Goal: Transaction & Acquisition: Book appointment/travel/reservation

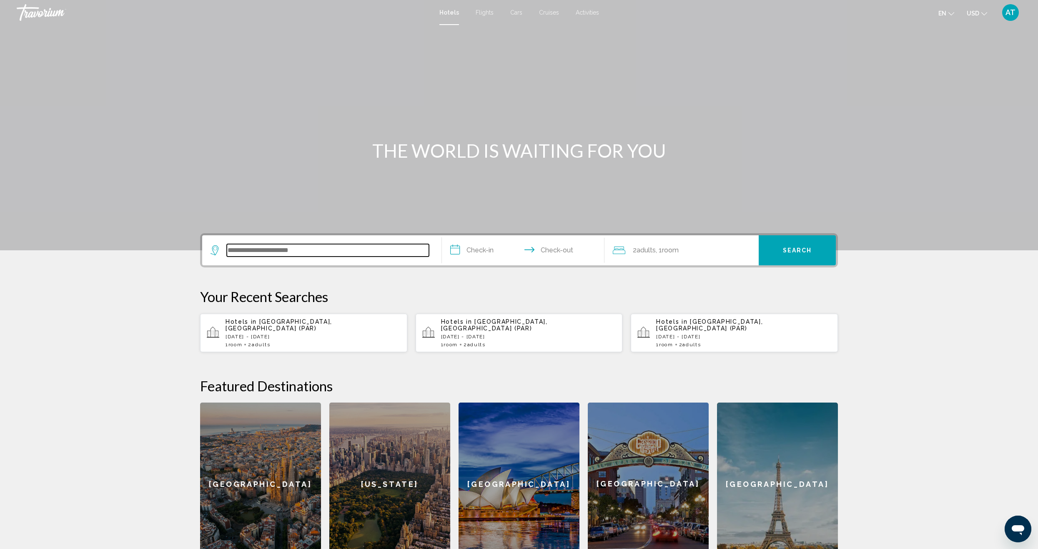
click at [348, 250] on input "Search widget" at bounding box center [328, 250] width 202 height 13
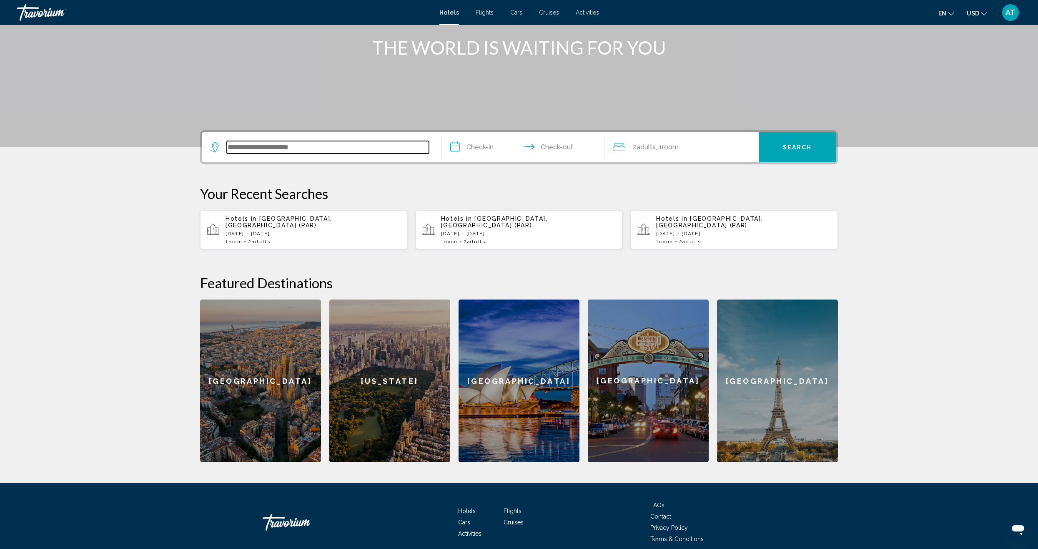
scroll to position [133, 0]
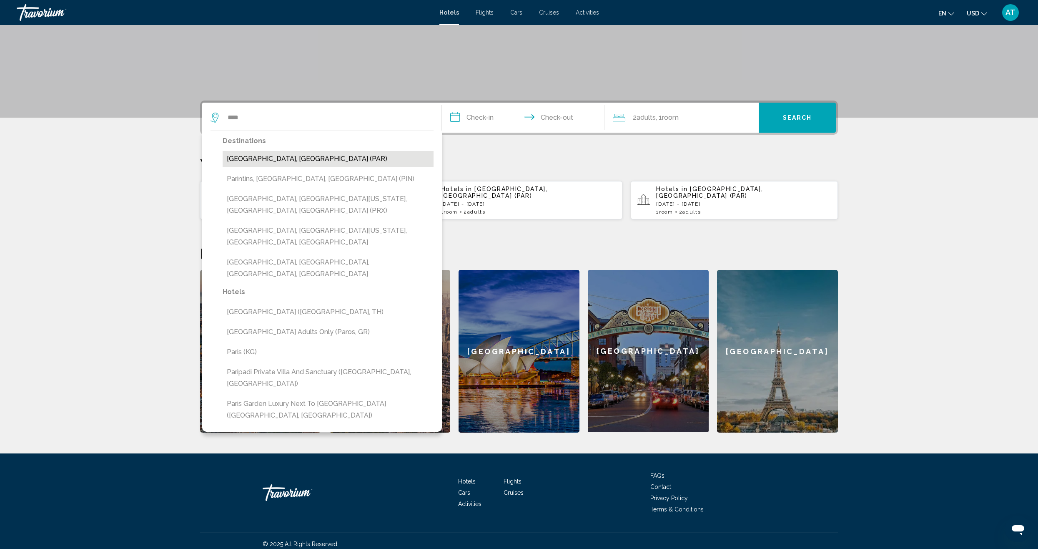
click at [283, 163] on button "[GEOGRAPHIC_DATA], [GEOGRAPHIC_DATA] (PAR)" at bounding box center [328, 159] width 211 height 16
type input "**********"
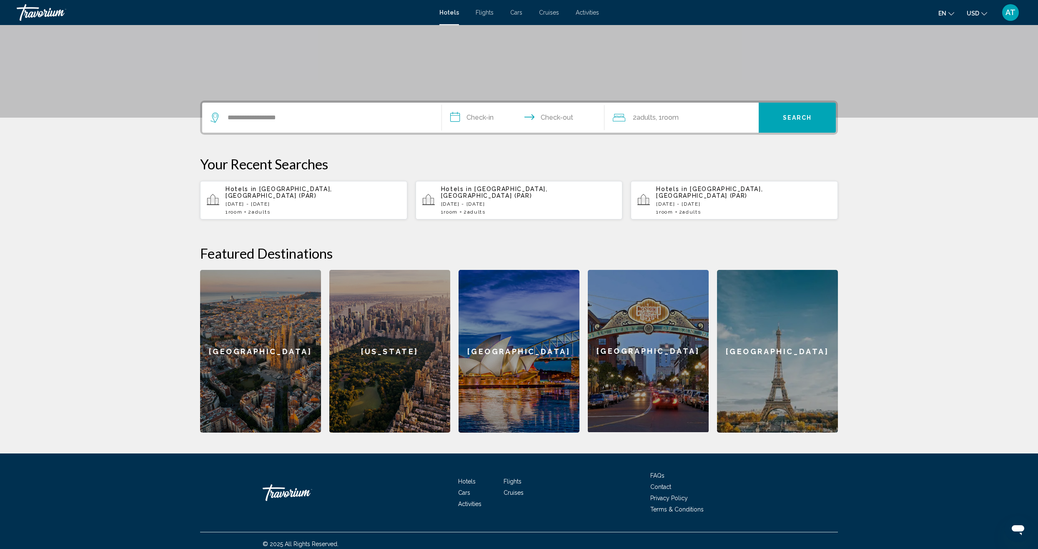
click at [484, 118] on input "**********" at bounding box center [525, 119] width 166 height 33
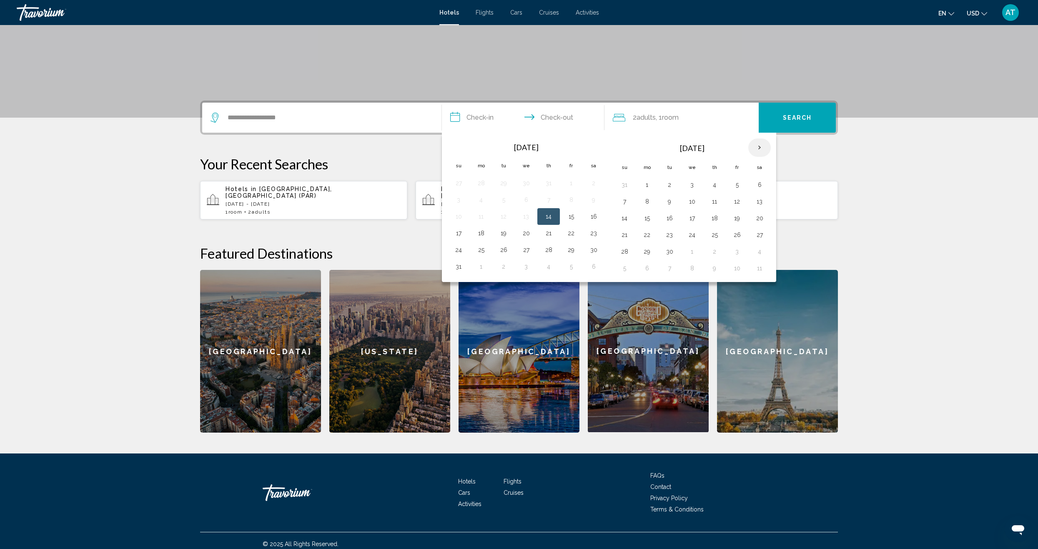
click at [759, 142] on th "Next month" at bounding box center [759, 147] width 23 height 18
click at [735, 258] on td "28" at bounding box center [737, 251] width 23 height 17
drag, startPoint x: 735, startPoint y: 253, endPoint x: 749, endPoint y: 300, distance: 48.9
click at [749, 300] on div "**********" at bounding box center [518, 266] width 671 height 332
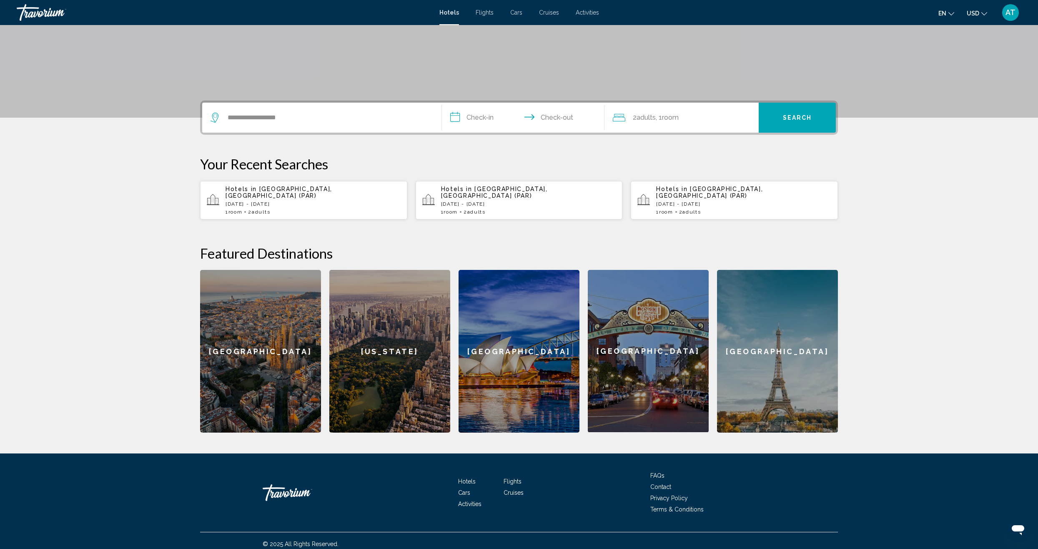
click at [474, 118] on input "**********" at bounding box center [525, 119] width 166 height 33
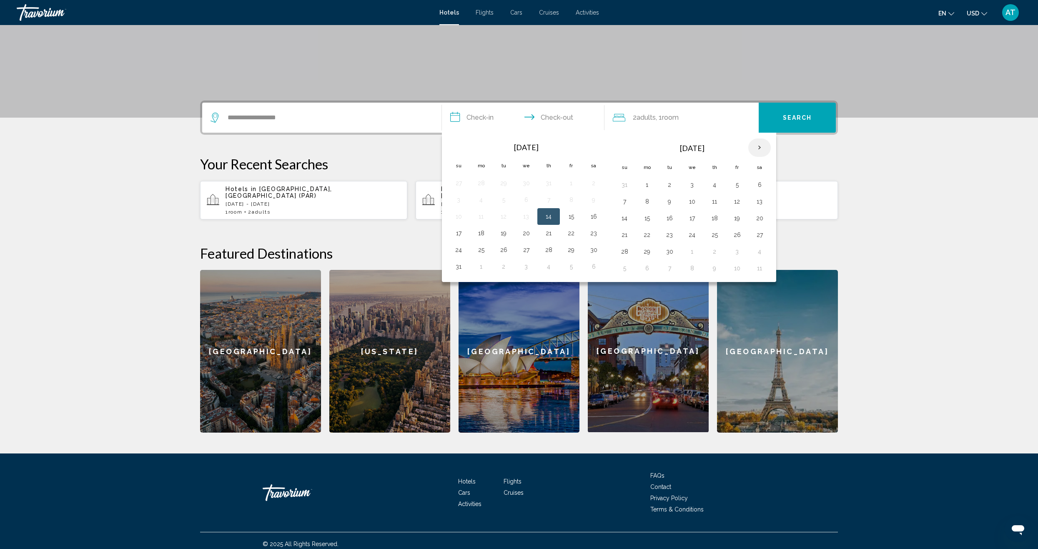
click at [762, 145] on th "Next month" at bounding box center [759, 147] width 23 height 18
click at [573, 252] on button "28" at bounding box center [570, 252] width 13 height 12
click at [649, 185] on button "1" at bounding box center [646, 185] width 13 height 12
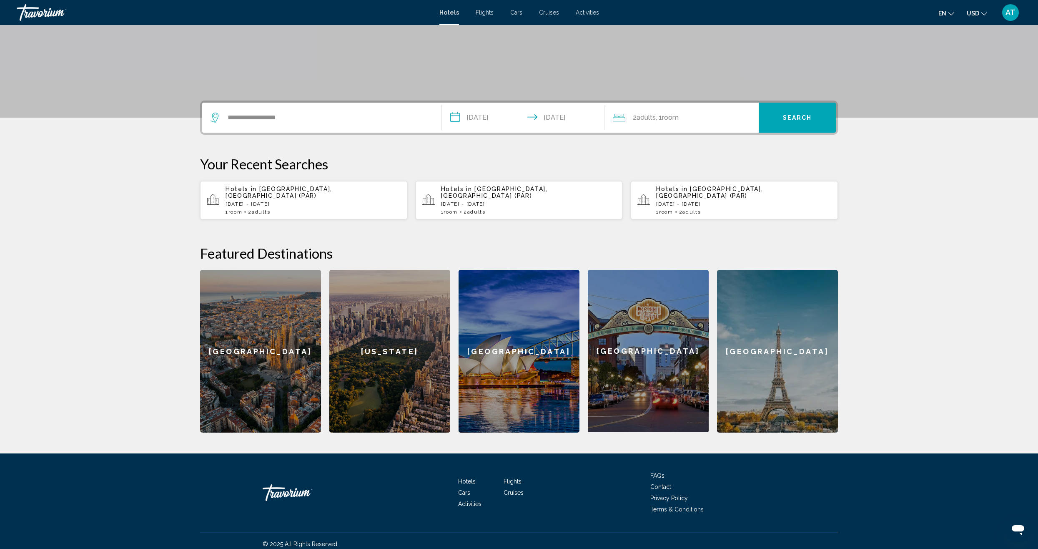
click at [469, 119] on input "**********" at bounding box center [525, 119] width 166 height 33
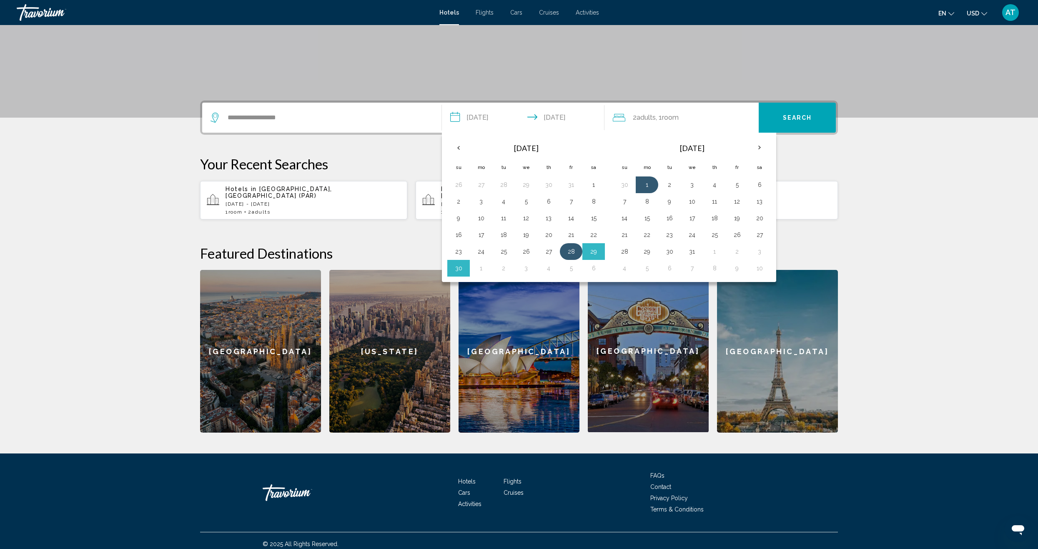
click at [579, 255] on td "28" at bounding box center [571, 251] width 23 height 17
click at [670, 182] on button "2" at bounding box center [669, 185] width 13 height 12
click at [569, 251] on button "28" at bounding box center [570, 252] width 13 height 12
type input "**********"
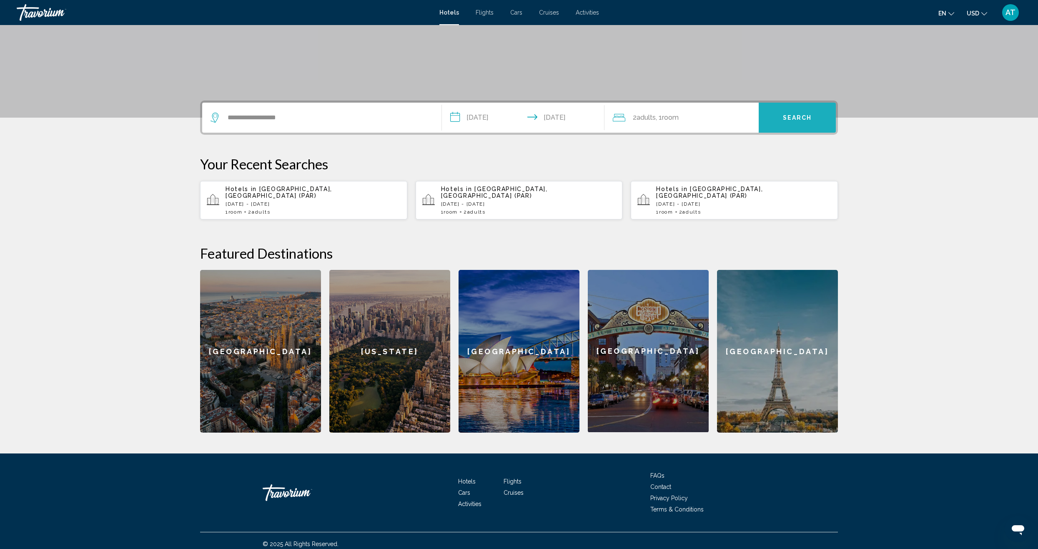
click at [792, 121] on span "Search" at bounding box center [797, 118] width 29 height 7
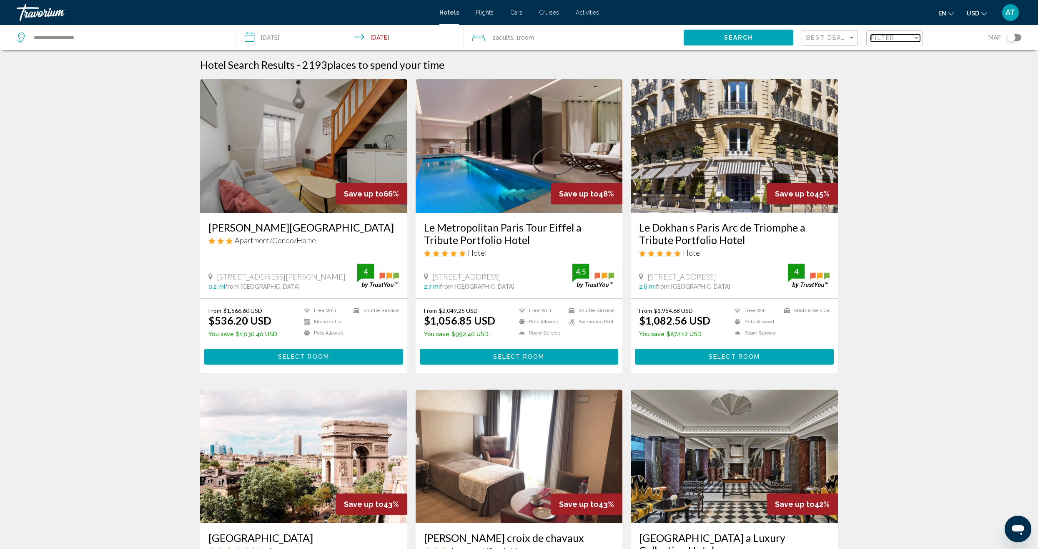
click at [905, 40] on div "Filter" at bounding box center [892, 38] width 42 height 7
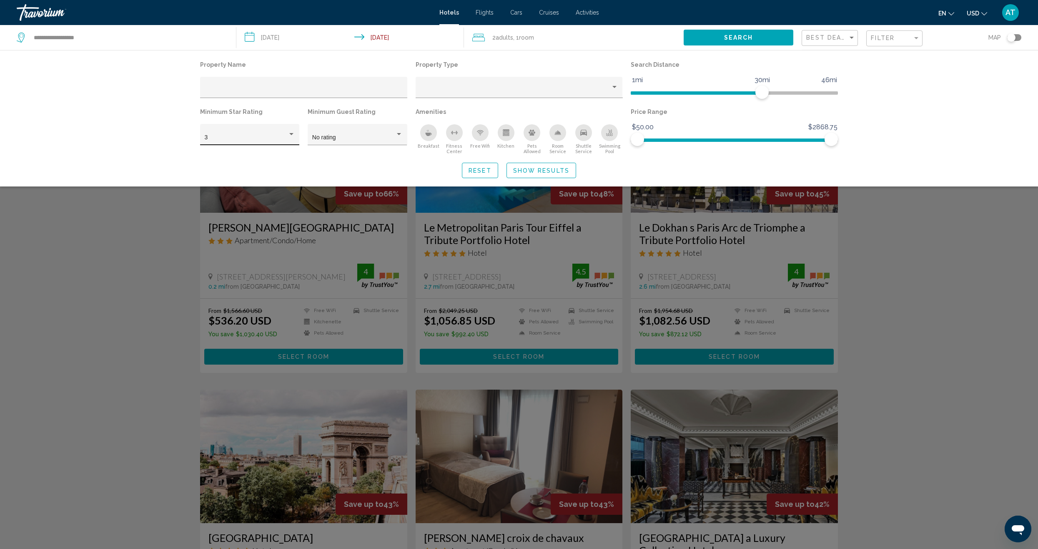
click at [250, 141] on div "3" at bounding box center [250, 136] width 90 height 17
click at [248, 168] on span "5" at bounding box center [250, 173] width 90 height 18
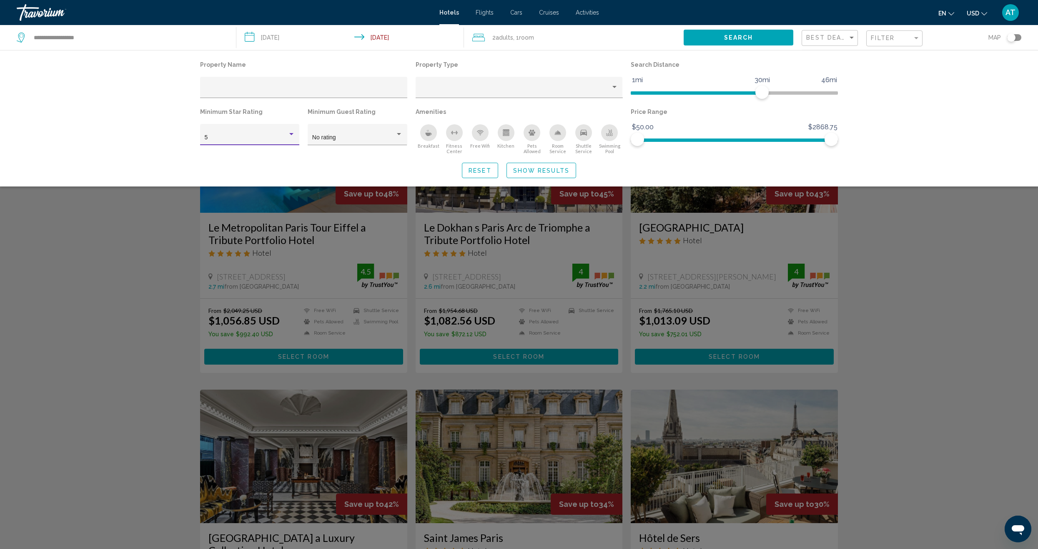
click at [556, 172] on span "Show Results" at bounding box center [541, 170] width 56 height 7
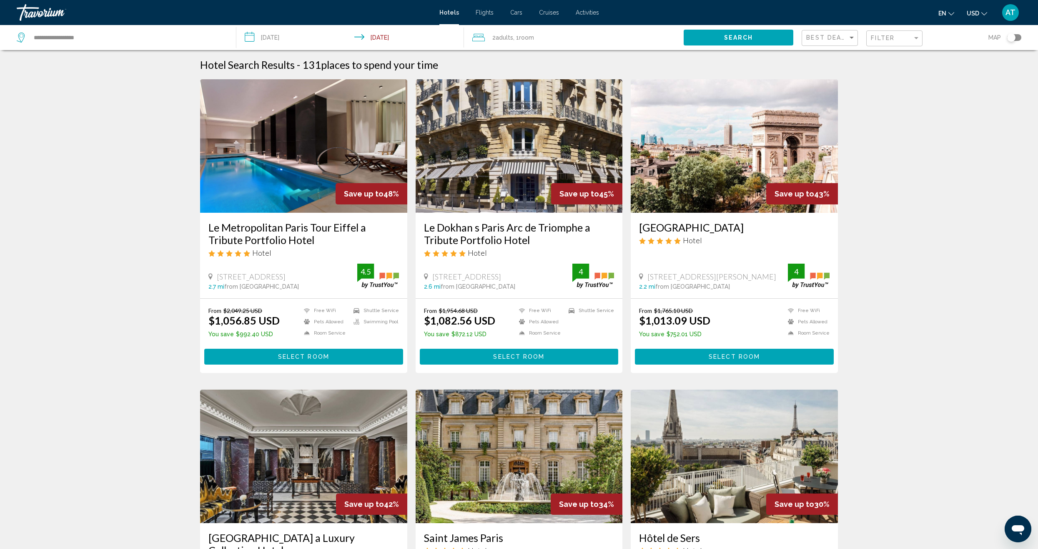
click at [388, 44] on input "**********" at bounding box center [351, 39] width 231 height 28
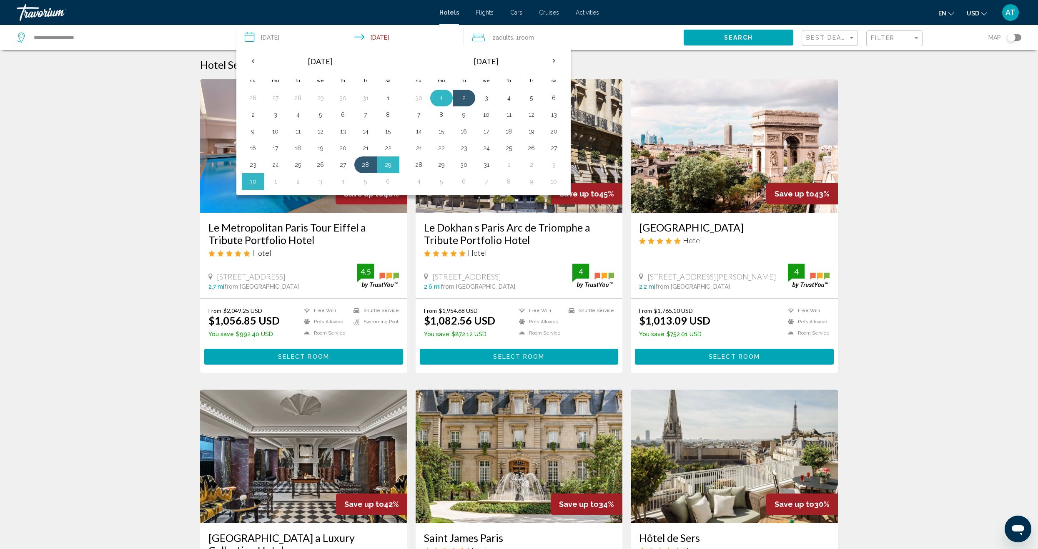
click at [448, 100] on td "1" at bounding box center [441, 98] width 23 height 17
click at [444, 102] on button "1" at bounding box center [441, 98] width 13 height 12
click at [362, 163] on button "28" at bounding box center [365, 165] width 13 height 12
type input "**********"
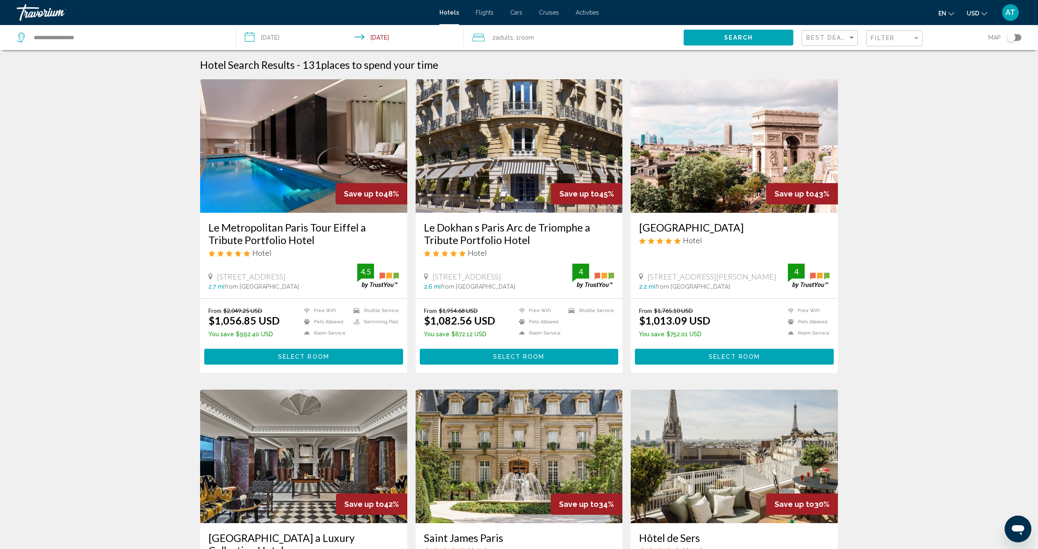
click at [386, 32] on input "**********" at bounding box center [351, 39] width 231 height 28
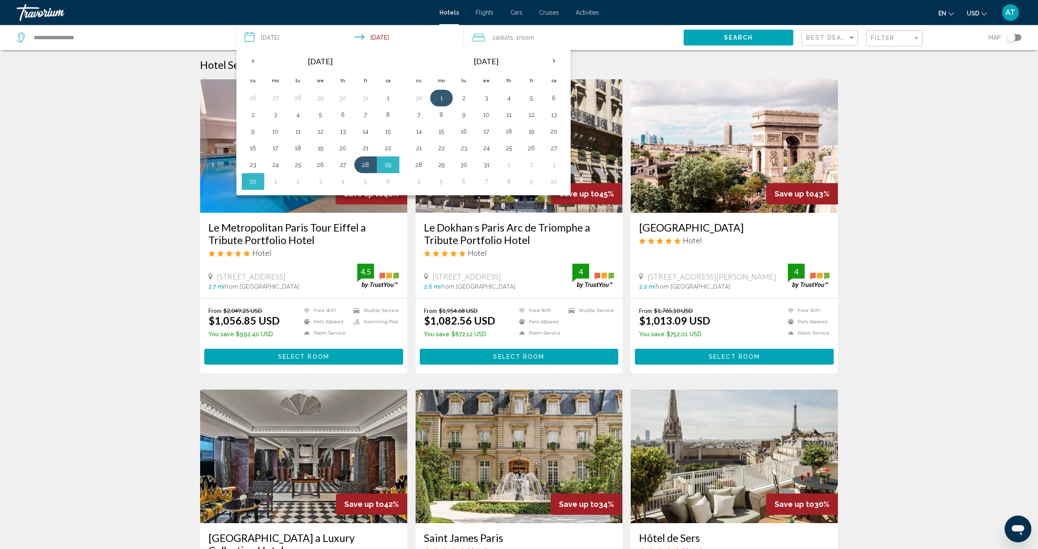
click at [439, 100] on button "1" at bounding box center [441, 98] width 13 height 12
click at [364, 165] on button "28" at bounding box center [365, 165] width 13 height 12
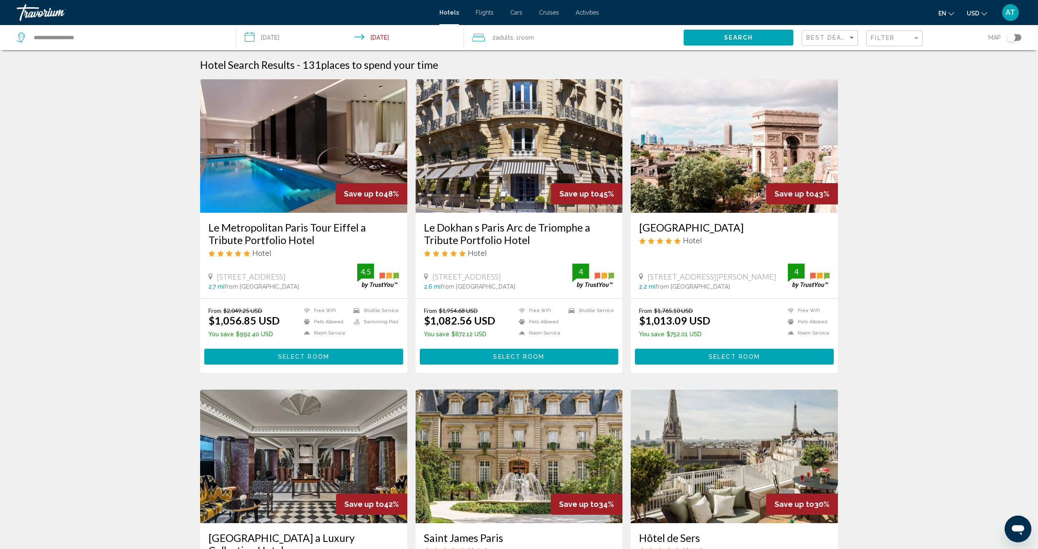
click at [970, 20] on div "en English Español Français Italiano Português русский USD USD ($) MXN (Mex$) C…" at bounding box center [814, 13] width 414 height 18
click at [972, 17] on button "USD USD ($) MXN (Mex$) CAD (Can$) GBP (£) EUR (€) AUD (A$) NZD (NZ$) CNY (CN¥)" at bounding box center [977, 13] width 20 height 12
click at [970, 75] on button "EUR (€)" at bounding box center [960, 76] width 42 height 11
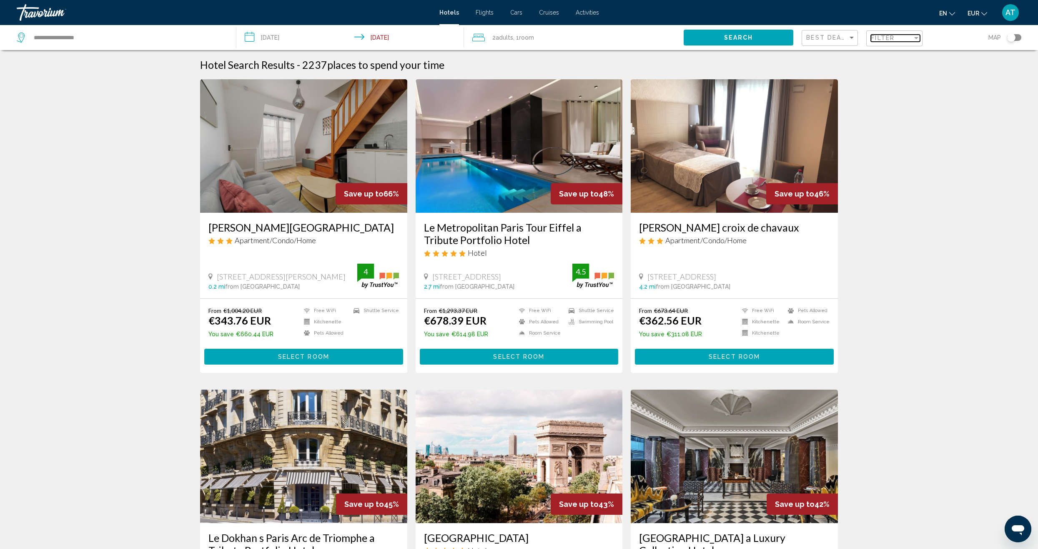
click at [873, 40] on span "Filter" at bounding box center [883, 38] width 24 height 7
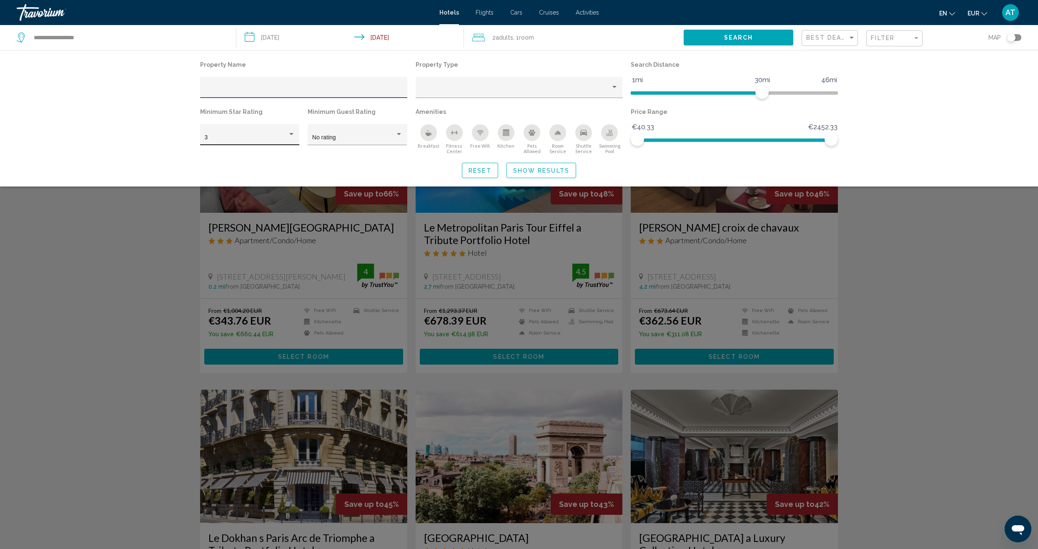
click at [291, 139] on div "3" at bounding box center [250, 137] width 90 height 7
click at [270, 171] on span "5" at bounding box center [250, 173] width 90 height 18
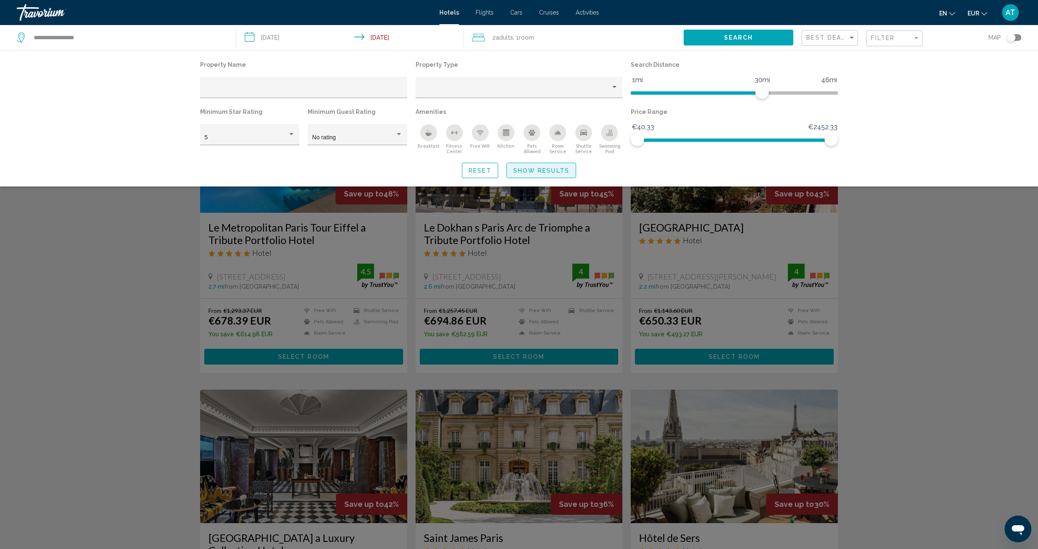
click at [563, 175] on button "Show Results" at bounding box center [541, 170] width 70 height 15
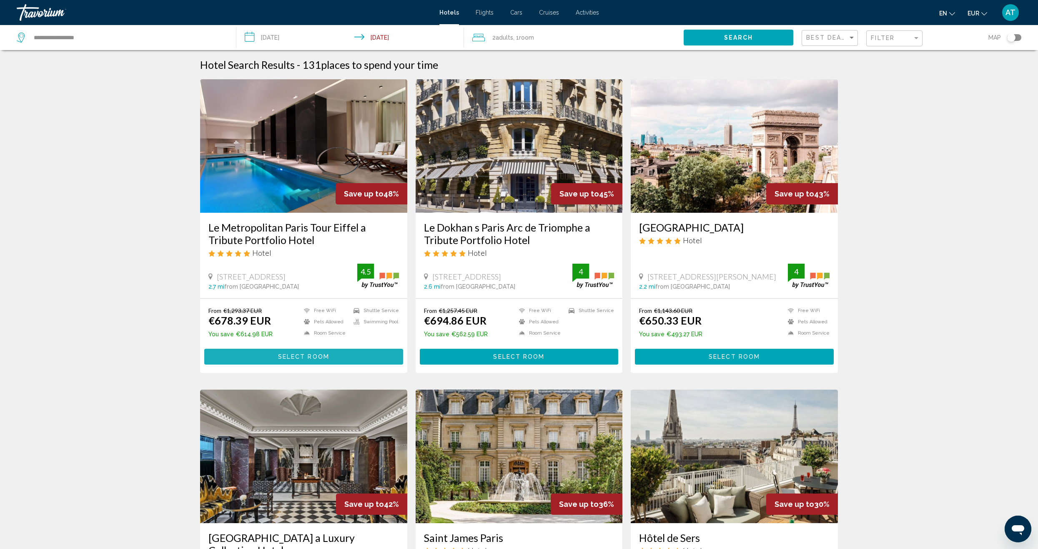
click at [319, 361] on button "Select Room" at bounding box center [303, 355] width 199 height 15
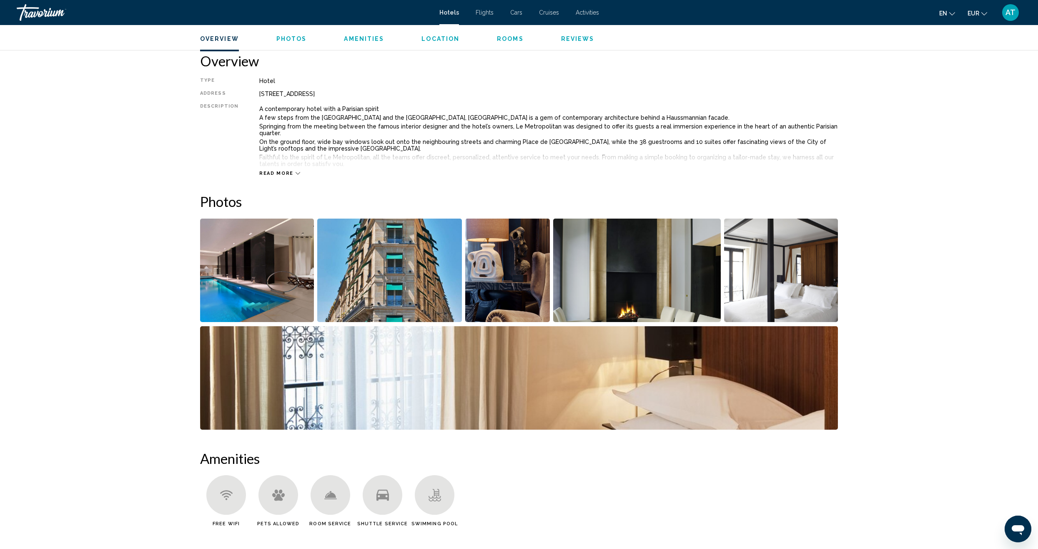
scroll to position [292, 0]
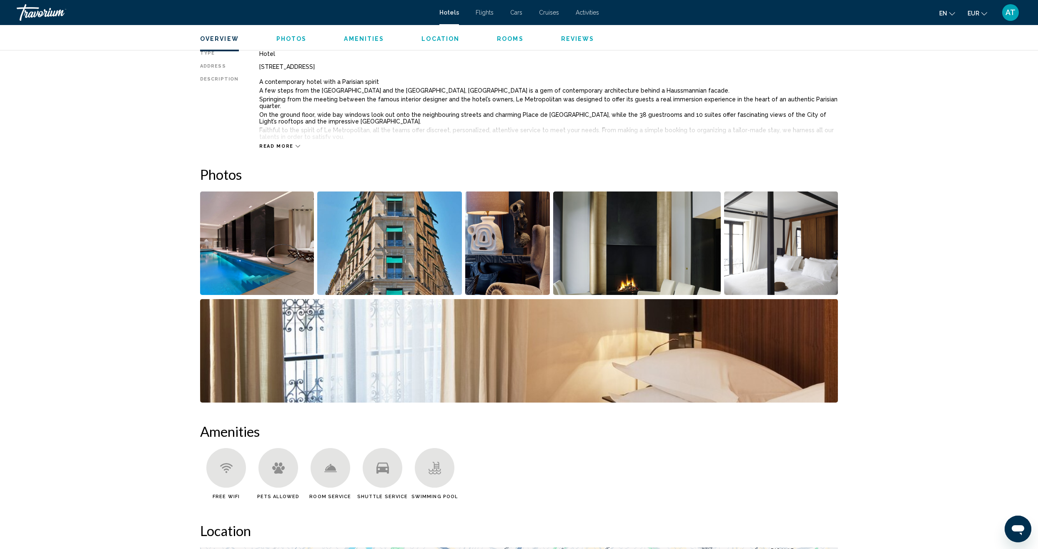
click at [269, 256] on img "Open full-screen image slider" at bounding box center [257, 242] width 114 height 103
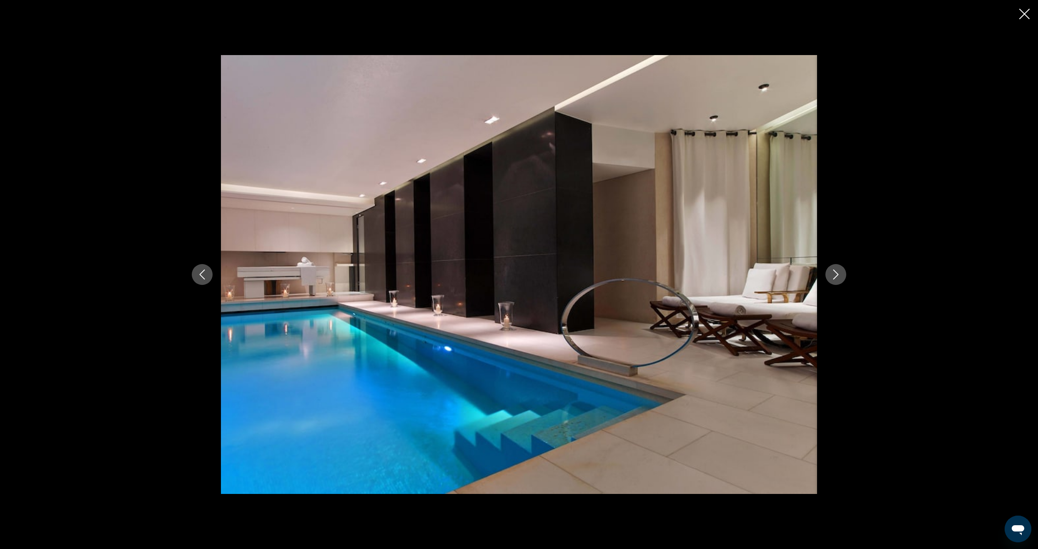
click at [1018, 13] on div "Main content" at bounding box center [519, 274] width 1038 height 549
click at [1027, 15] on icon "Close slideshow" at bounding box center [1024, 14] width 10 height 10
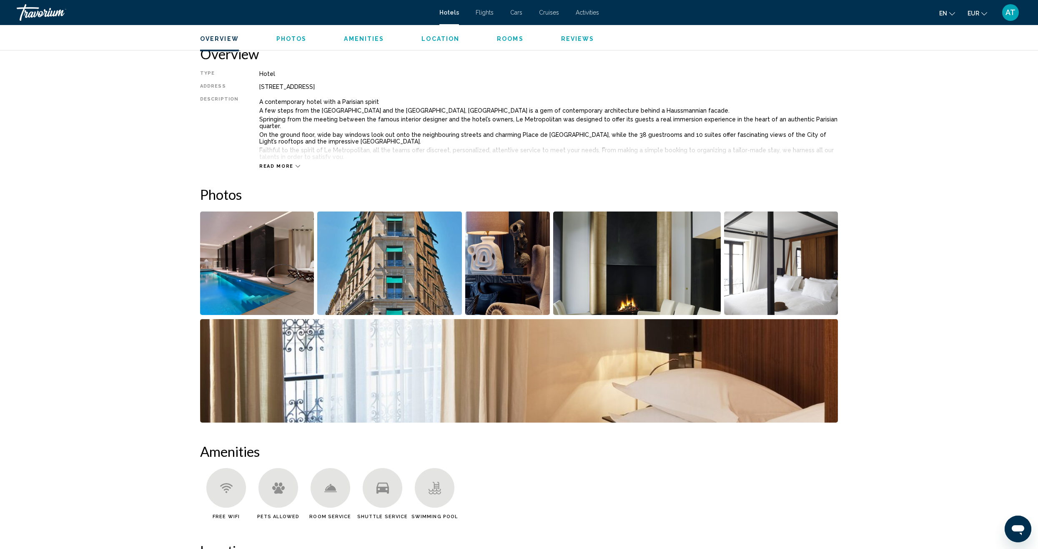
scroll to position [263, 0]
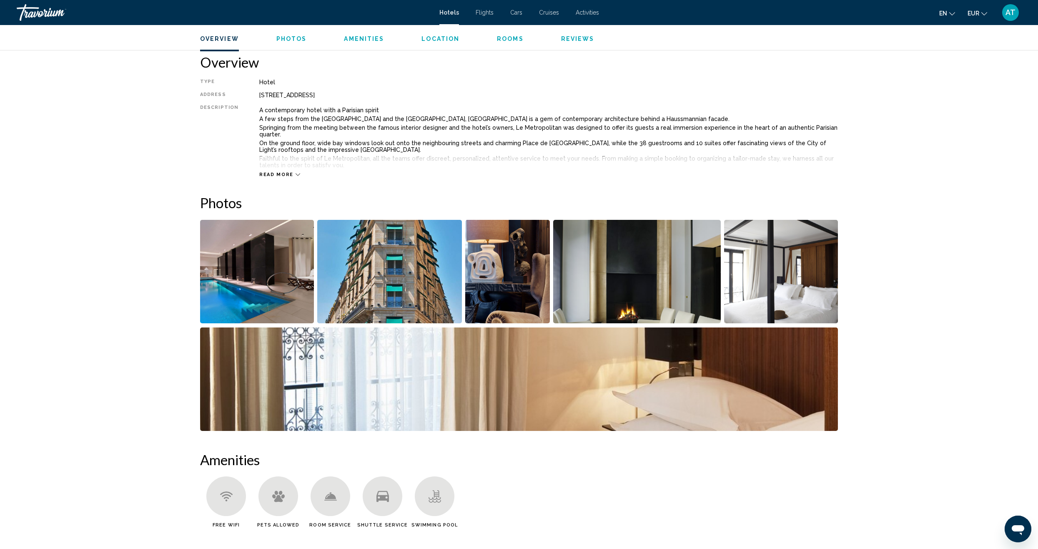
click at [480, 281] on img "Open full-screen image slider" at bounding box center [507, 271] width 85 height 103
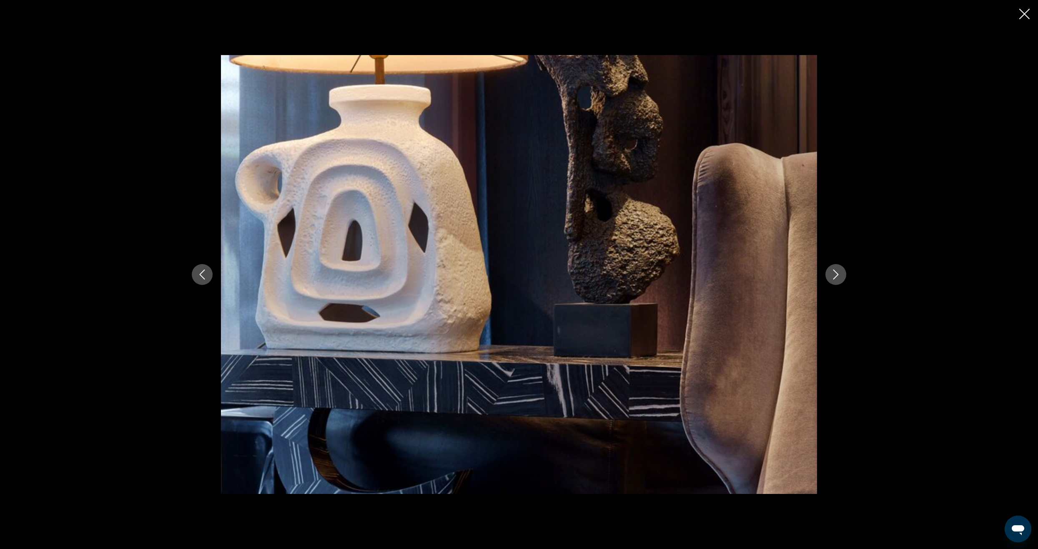
click at [838, 275] on icon "Next image" at bounding box center [836, 274] width 10 height 10
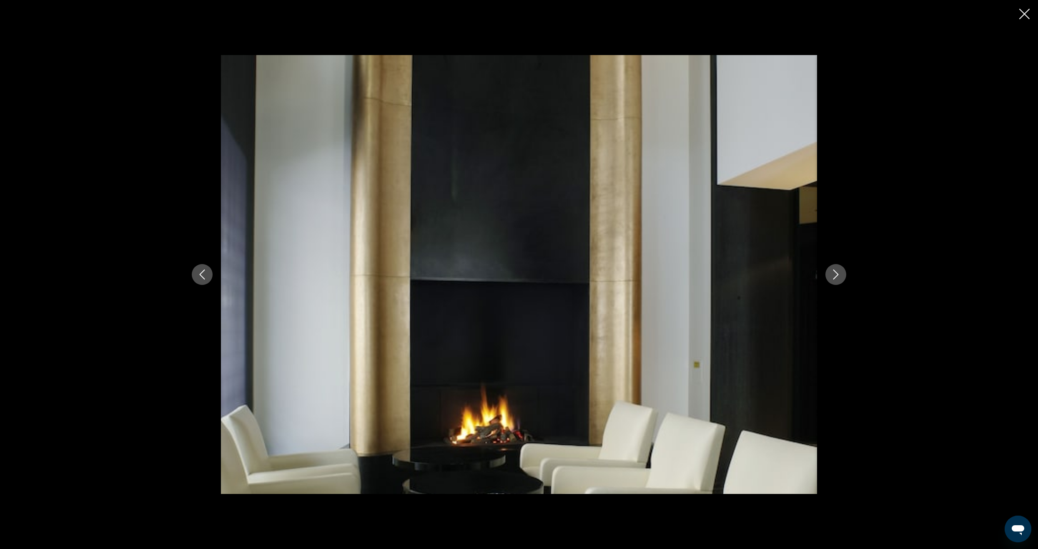
click at [839, 275] on icon "Next image" at bounding box center [836, 274] width 10 height 10
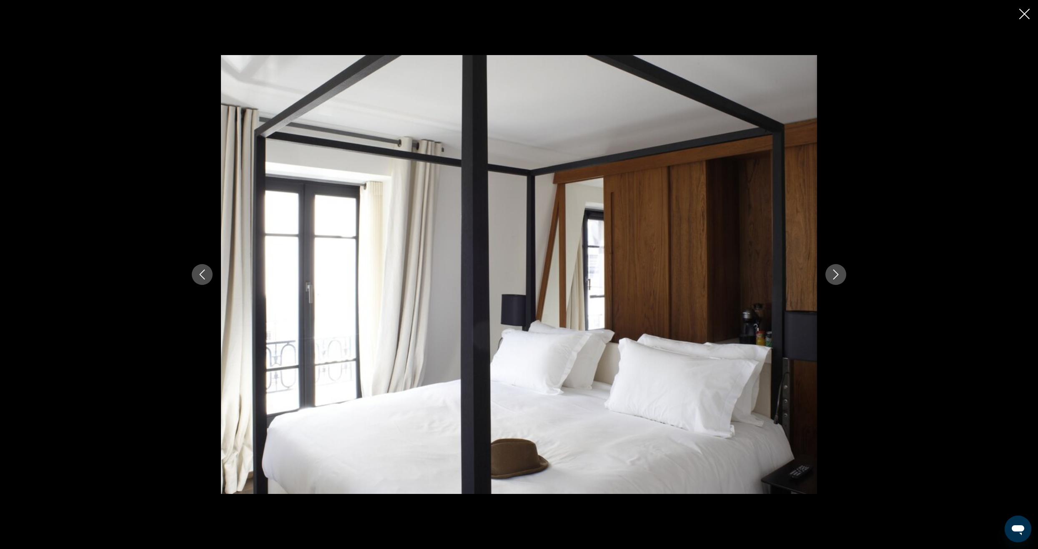
click at [839, 275] on icon "Next image" at bounding box center [836, 274] width 10 height 10
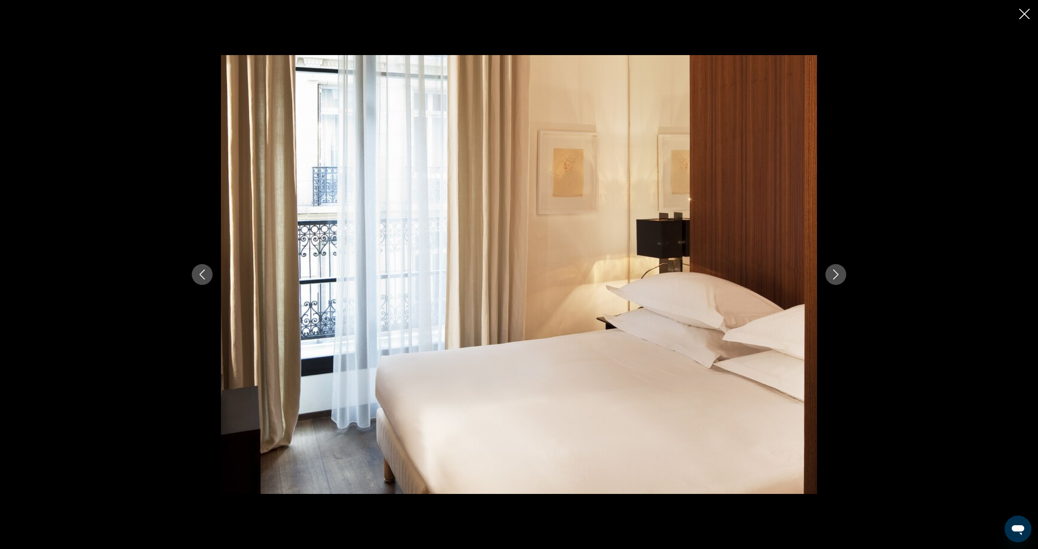
click at [208, 274] on button "Previous image" at bounding box center [202, 274] width 21 height 21
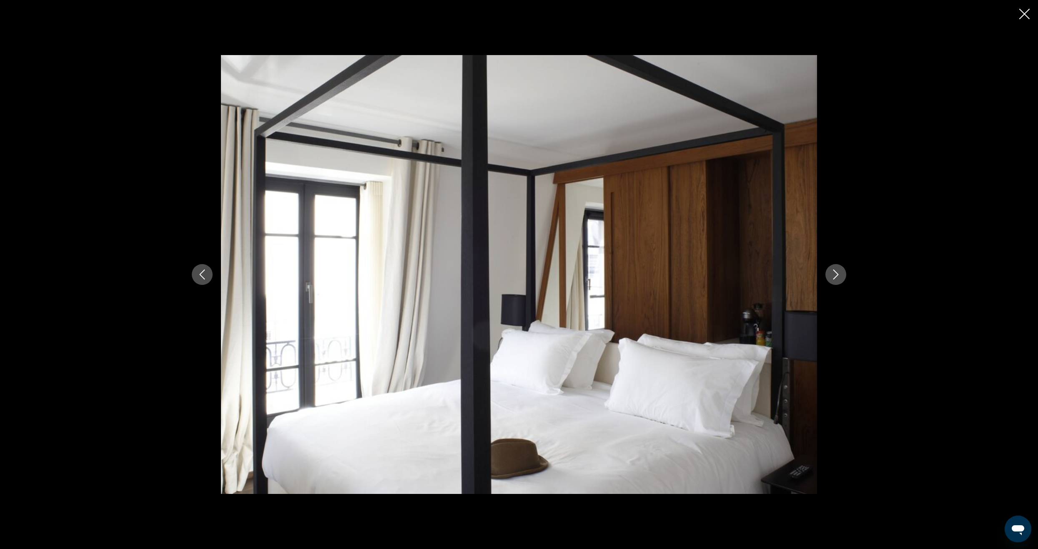
click at [839, 273] on icon "Next image" at bounding box center [836, 274] width 10 height 10
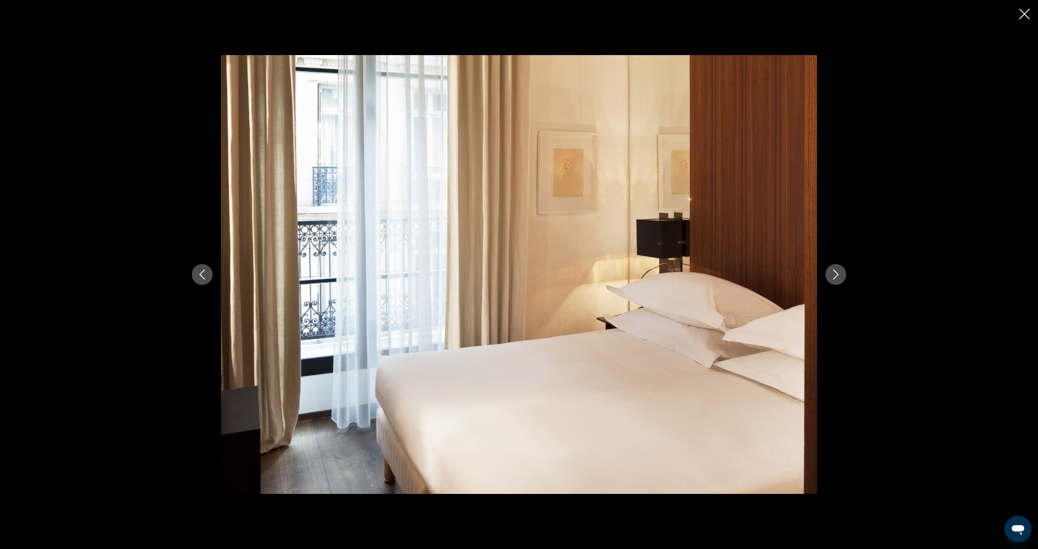
click at [839, 273] on icon "Next image" at bounding box center [836, 274] width 10 height 10
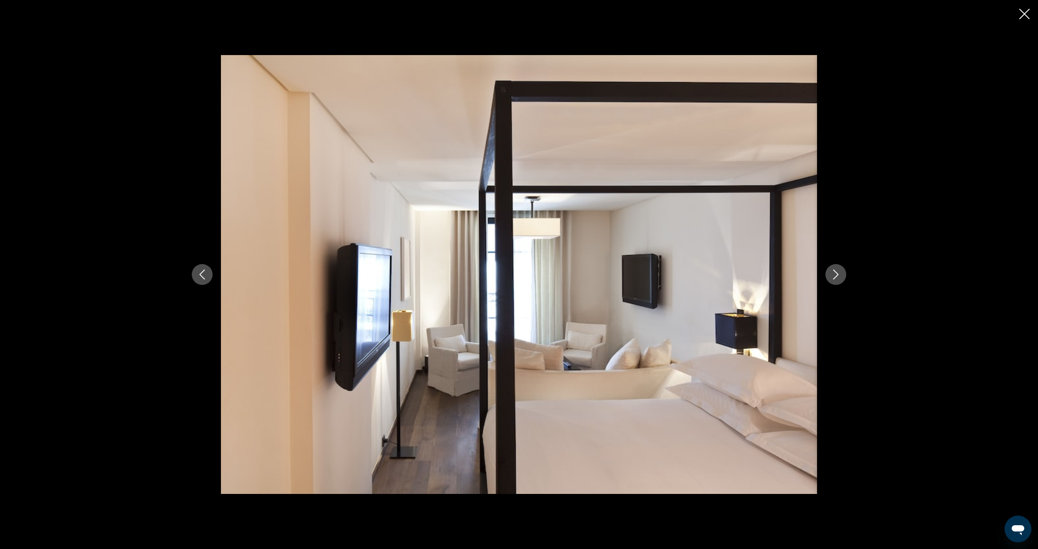
click at [839, 273] on icon "Next image" at bounding box center [836, 274] width 10 height 10
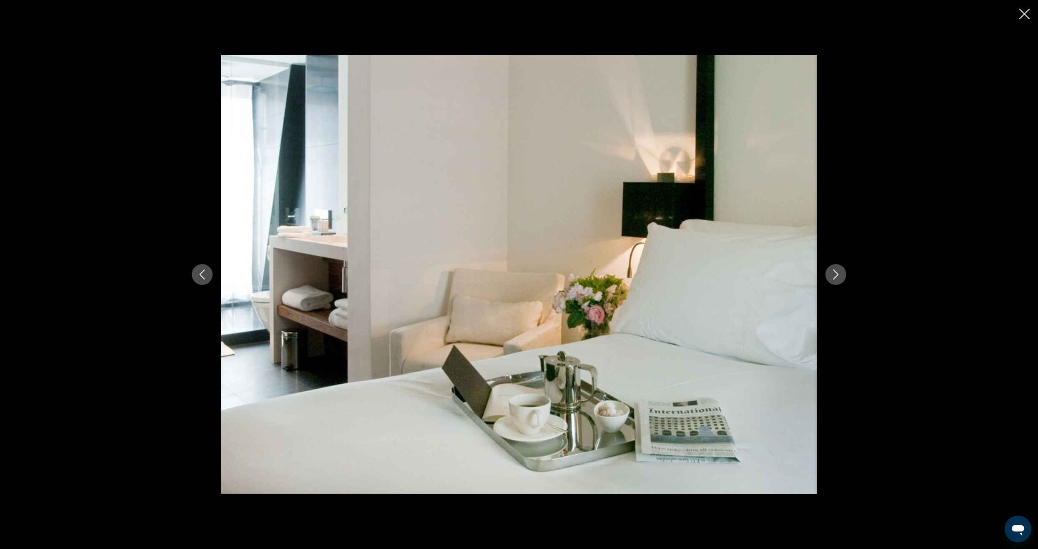
click at [839, 273] on icon "Next image" at bounding box center [836, 274] width 10 height 10
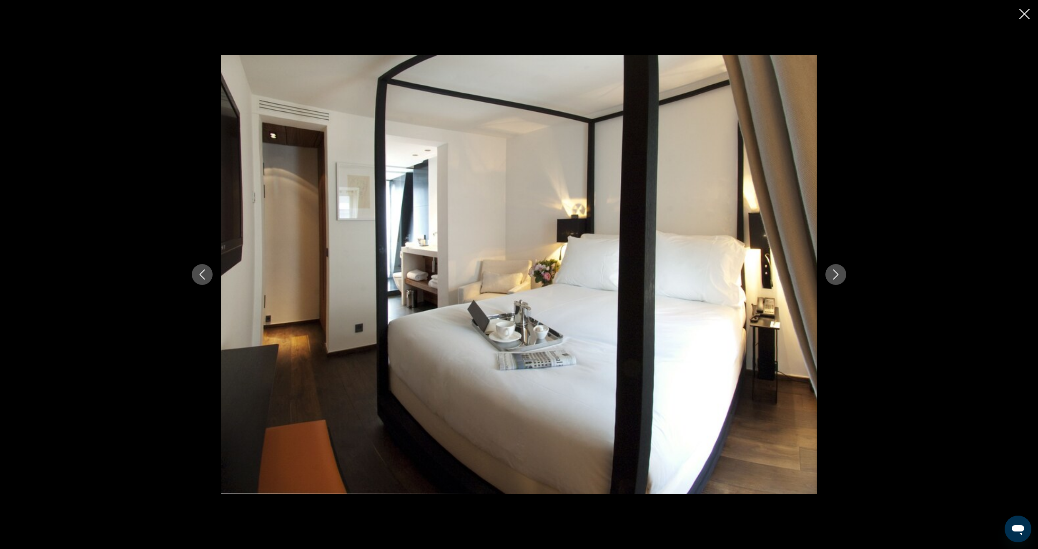
click at [839, 273] on icon "Next image" at bounding box center [836, 274] width 10 height 10
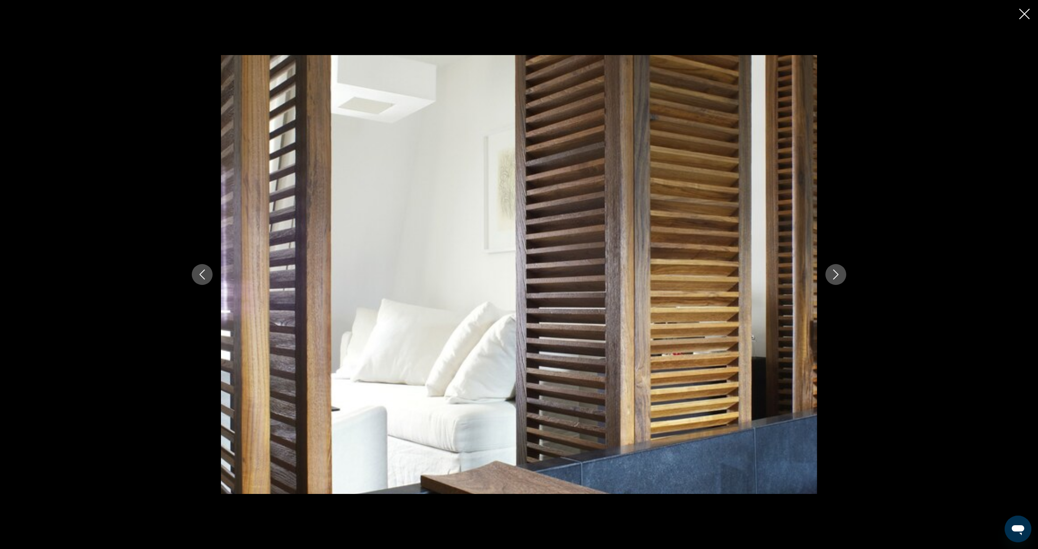
click at [839, 273] on icon "Next image" at bounding box center [836, 274] width 10 height 10
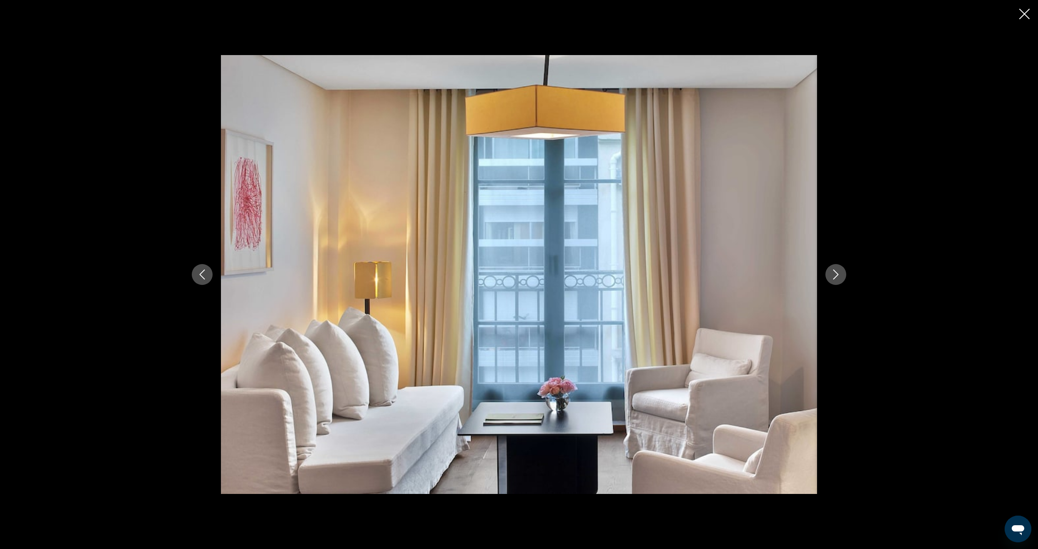
click at [839, 273] on icon "Next image" at bounding box center [836, 274] width 10 height 10
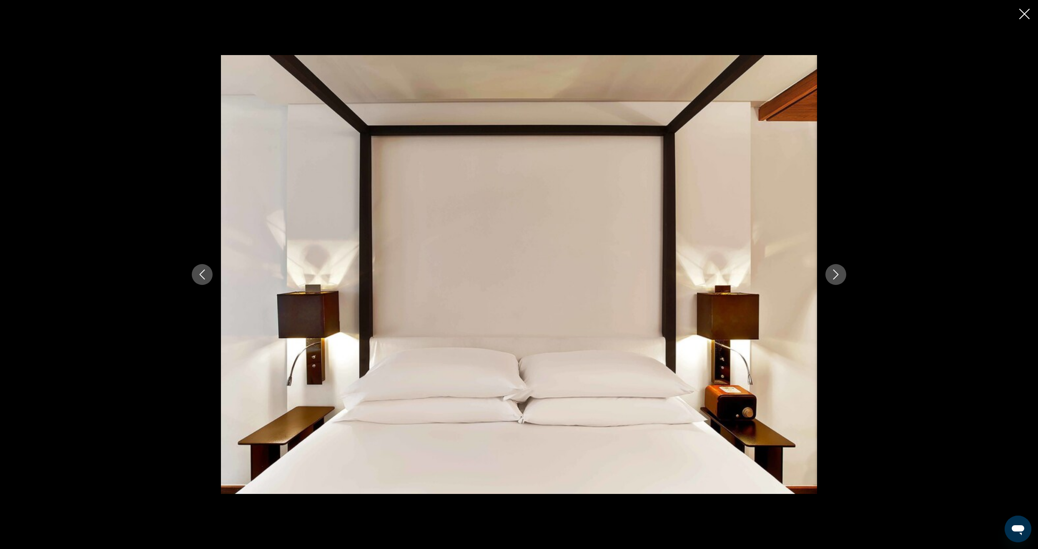
click at [839, 273] on icon "Next image" at bounding box center [836, 274] width 10 height 10
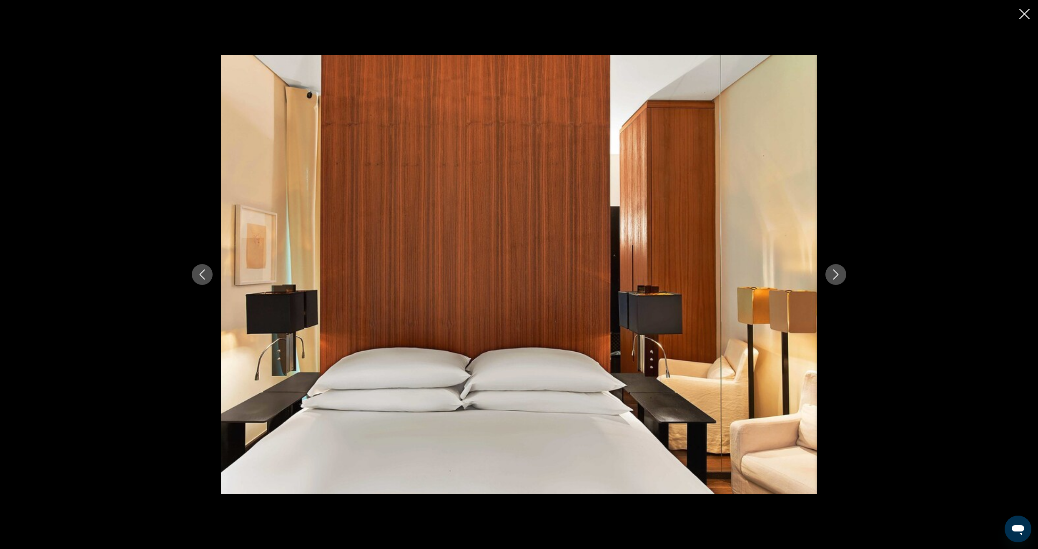
click at [839, 273] on icon "Next image" at bounding box center [836, 274] width 10 height 10
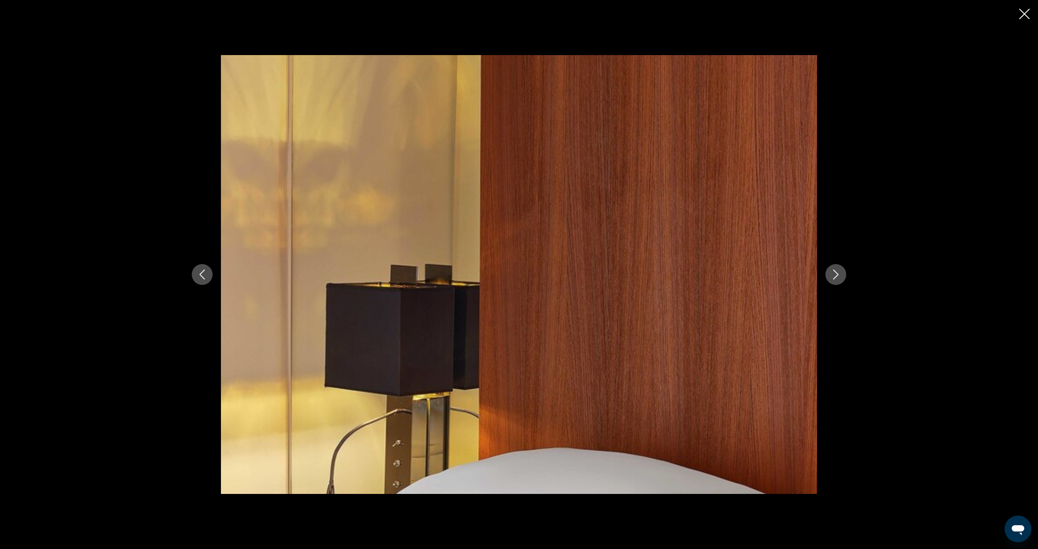
click at [839, 273] on icon "Next image" at bounding box center [836, 274] width 10 height 10
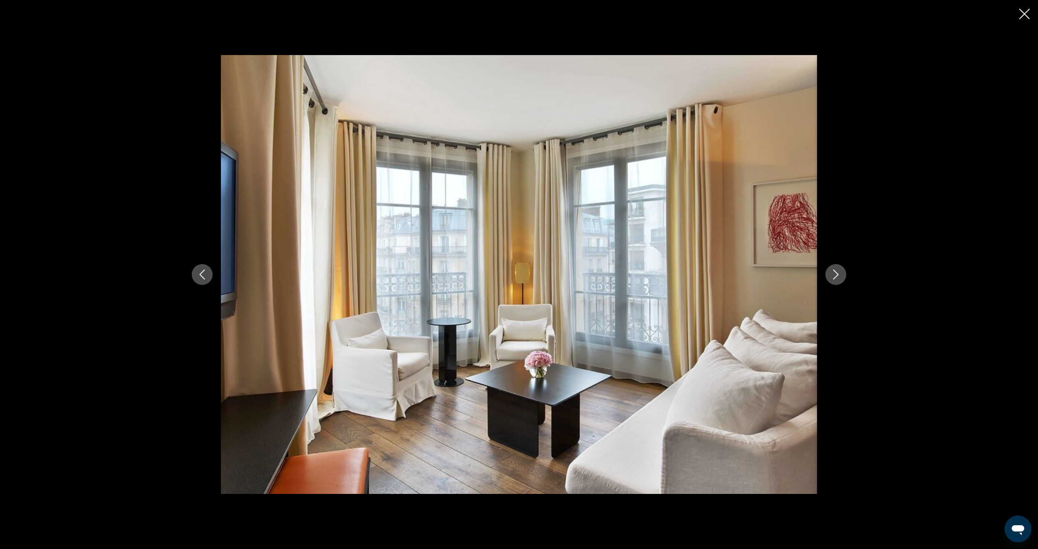
click at [839, 273] on icon "Next image" at bounding box center [836, 274] width 10 height 10
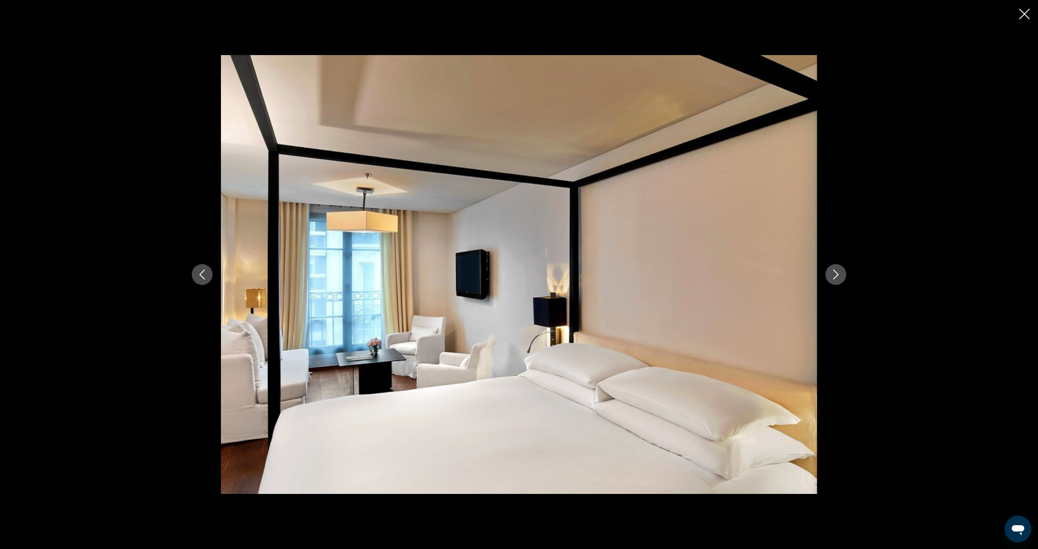
click at [839, 273] on icon "Next image" at bounding box center [836, 274] width 10 height 10
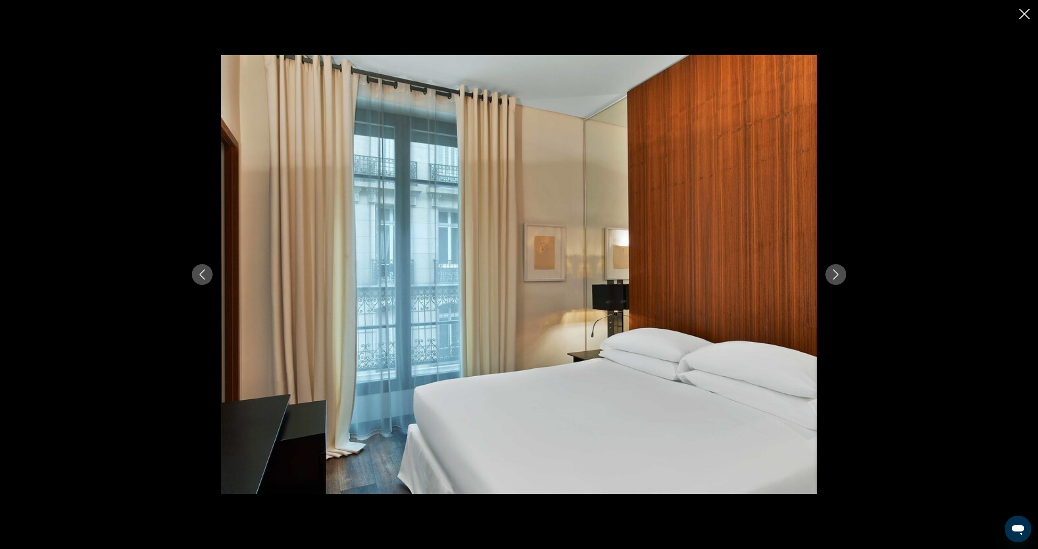
click at [1023, 16] on icon "Close slideshow" at bounding box center [1024, 14] width 10 height 10
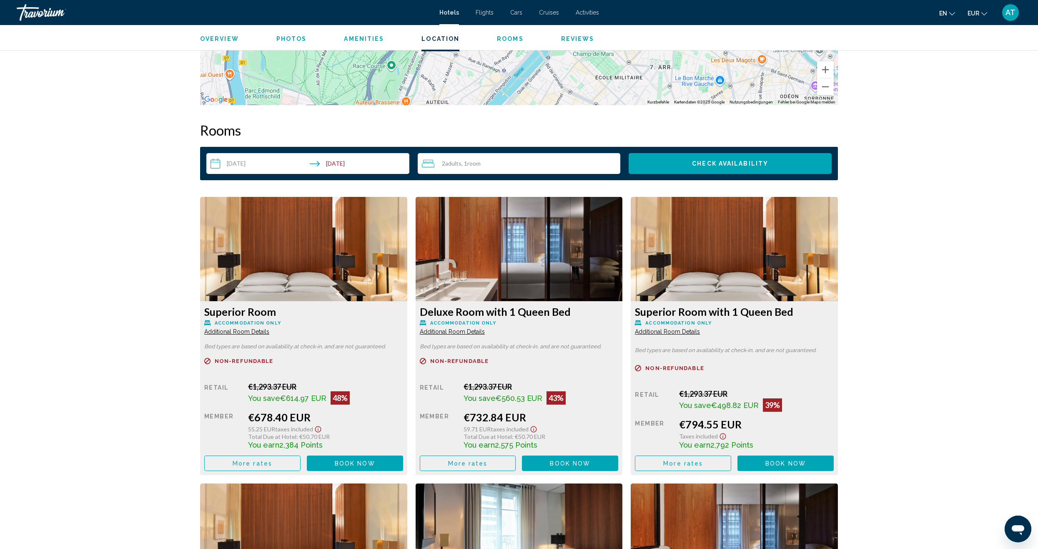
scroll to position [972, 0]
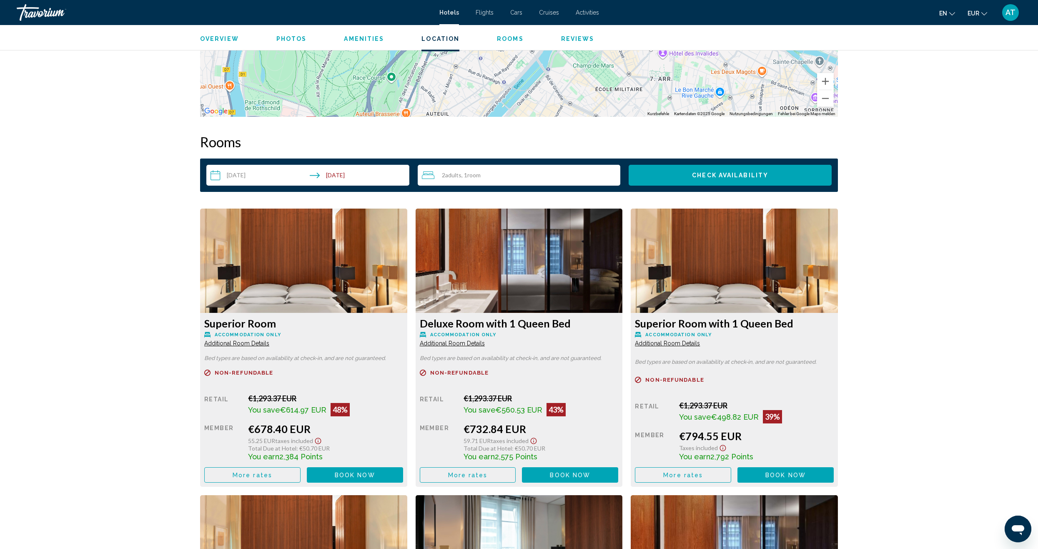
click at [407, 261] on img "Main content" at bounding box center [303, 260] width 207 height 104
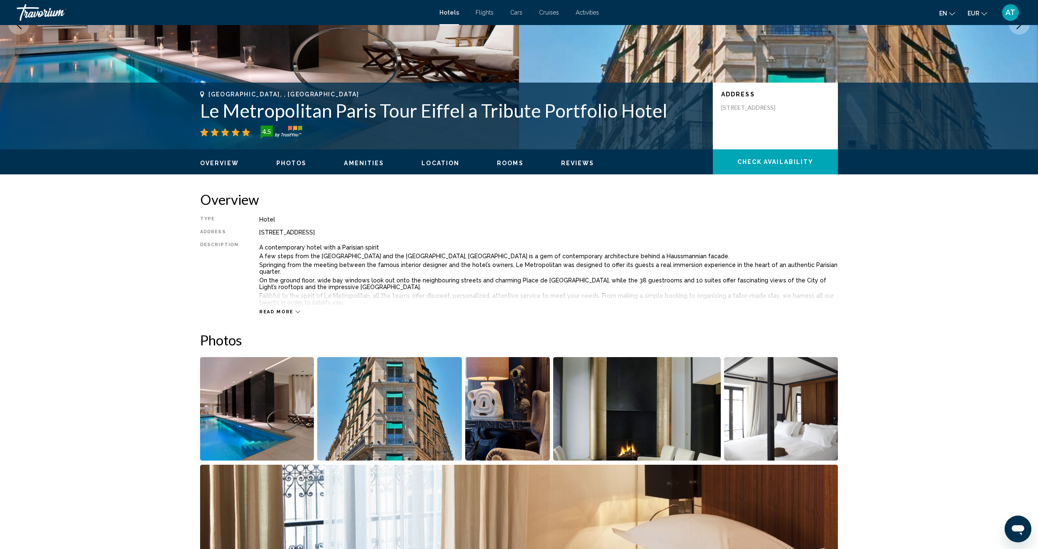
scroll to position [13, 0]
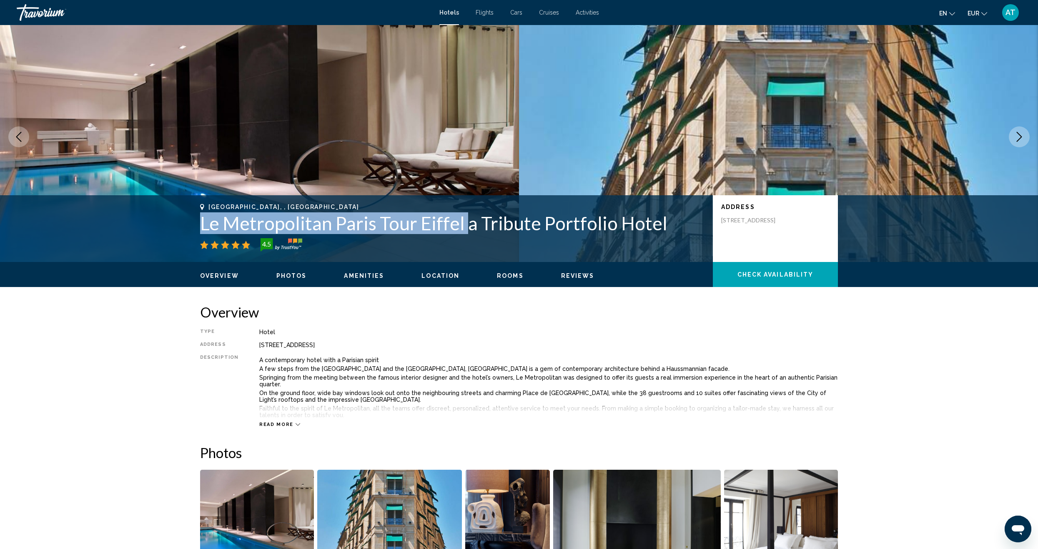
drag, startPoint x: 202, startPoint y: 227, endPoint x: 461, endPoint y: 230, distance: 259.3
click at [461, 230] on h1 "Le Metropolitan Paris Tour Eiffel a Tribute Portfolio Hotel" at bounding box center [452, 223] width 504 height 22
copy h1 "Le Metropolitan Paris Tour Eiffel"
